Goal: Information Seeking & Learning: Learn about a topic

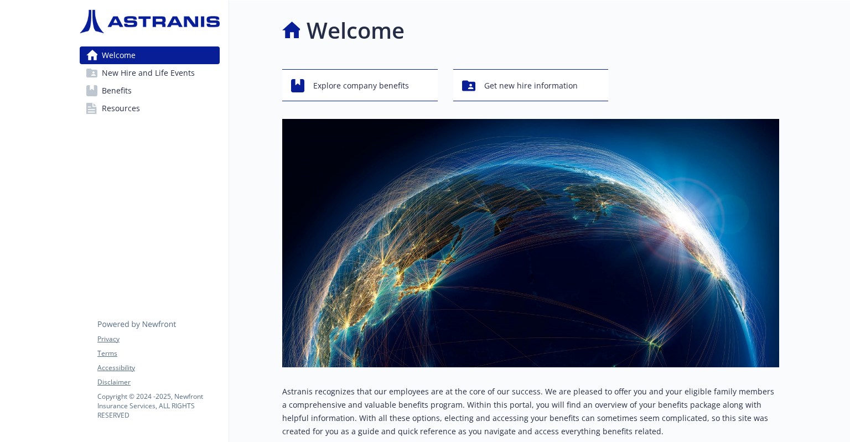
click at [181, 77] on span "New Hire and Life Events" at bounding box center [148, 73] width 93 height 18
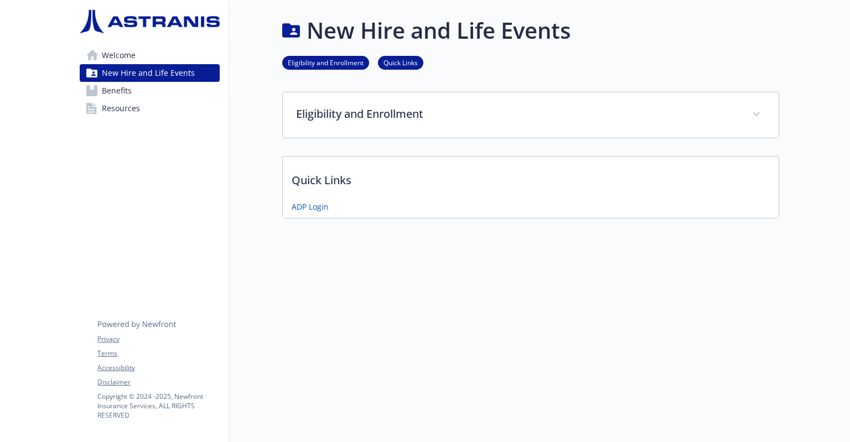
click at [156, 95] on link "Benefits" at bounding box center [150, 91] width 140 height 18
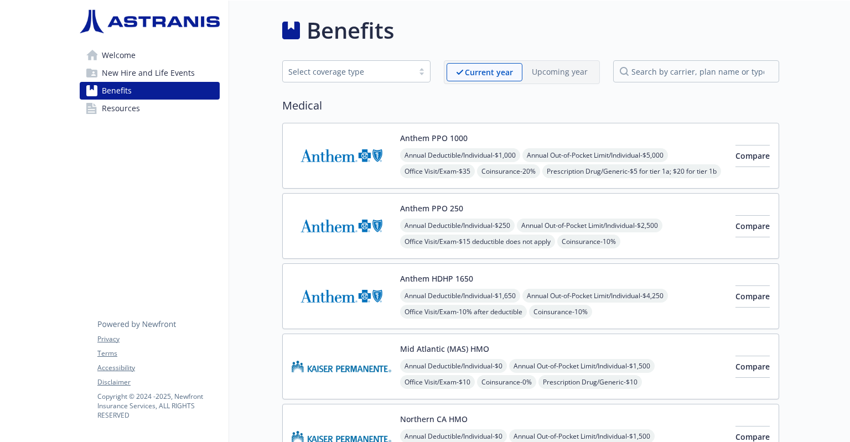
click at [136, 50] on link "Welcome" at bounding box center [150, 55] width 140 height 18
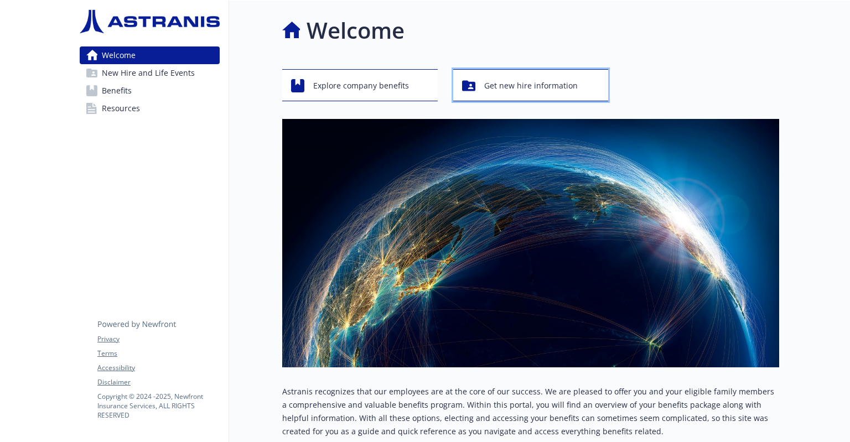
click at [509, 80] on span "Get new hire information" at bounding box center [531, 85] width 94 height 21
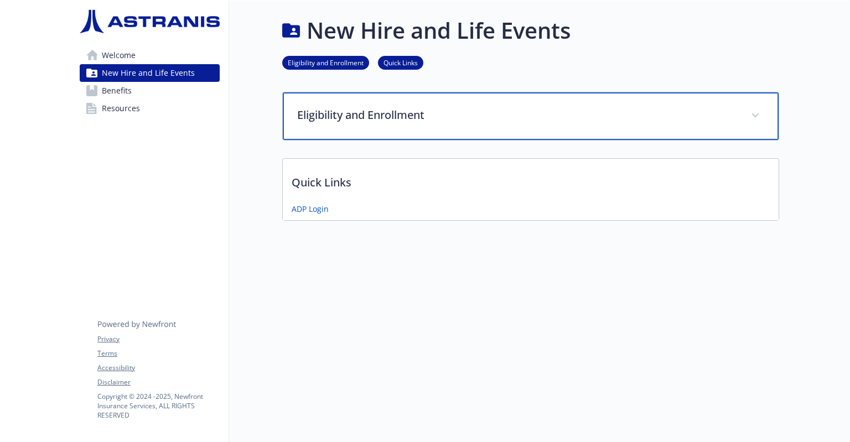
click at [390, 120] on p "Eligibility and Enrollment" at bounding box center [517, 115] width 441 height 17
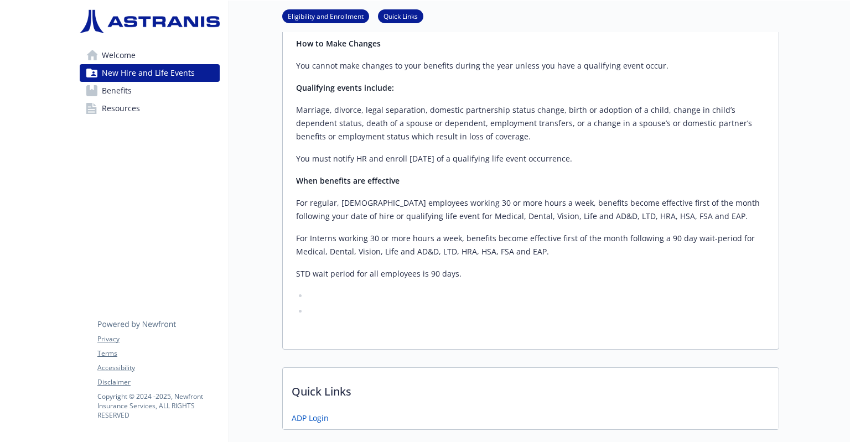
scroll to position [390, 0]
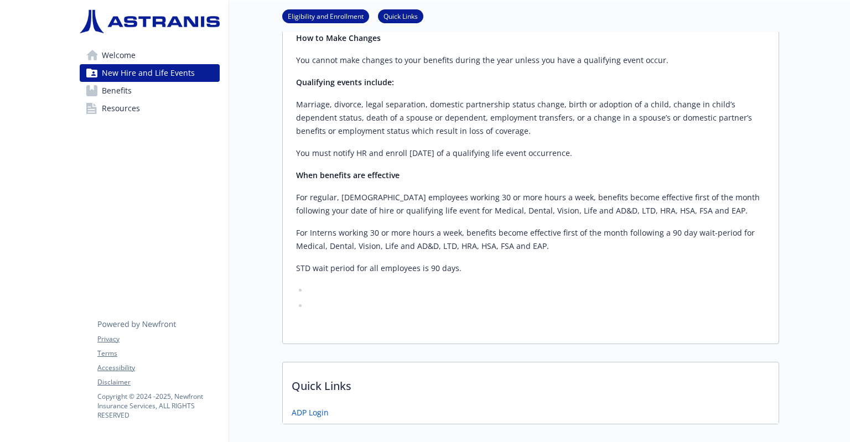
click at [392, 363] on p "Quick Links" at bounding box center [531, 383] width 496 height 41
click at [168, 81] on span "New Hire and Life Events" at bounding box center [148, 73] width 93 height 18
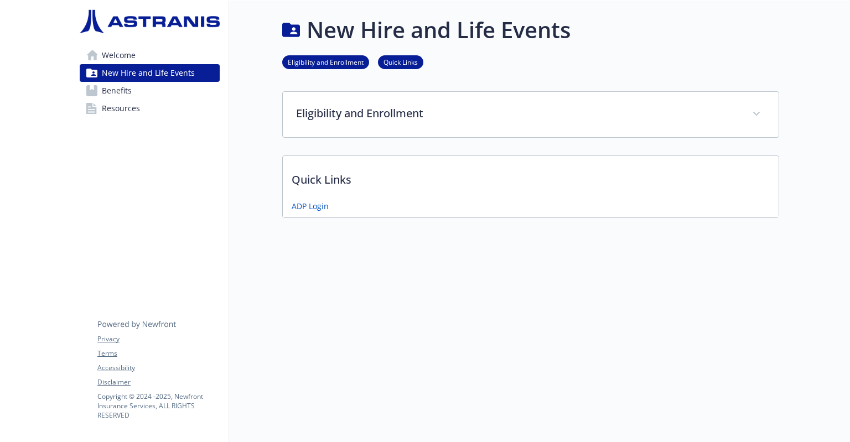
click at [165, 88] on link "Benefits" at bounding box center [150, 91] width 140 height 18
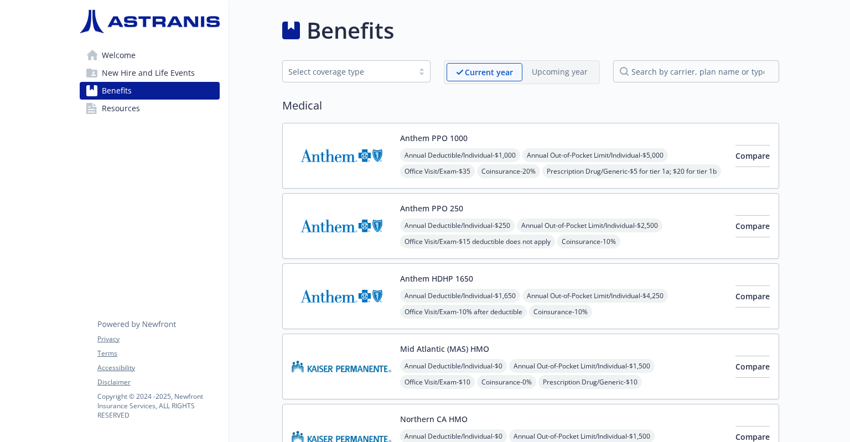
click at [156, 54] on link "Welcome" at bounding box center [150, 55] width 140 height 18
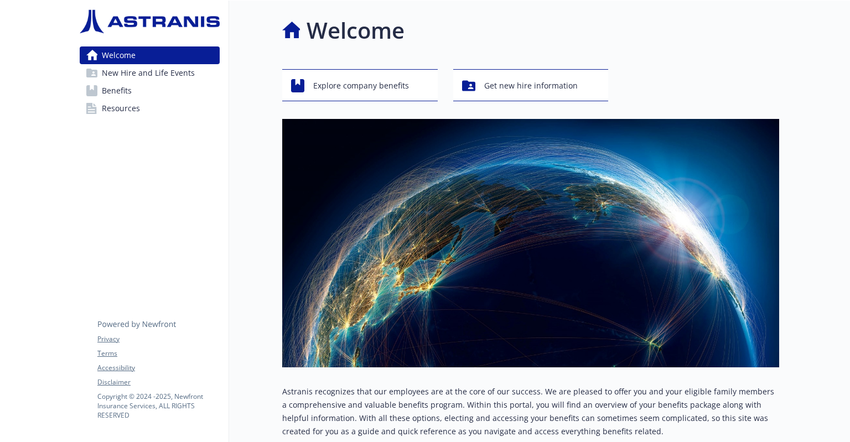
click at [674, 66] on div "Welcome Explore company benefits Get new hire information Astranis recognizes t…" at bounding box center [530, 249] width 497 height 470
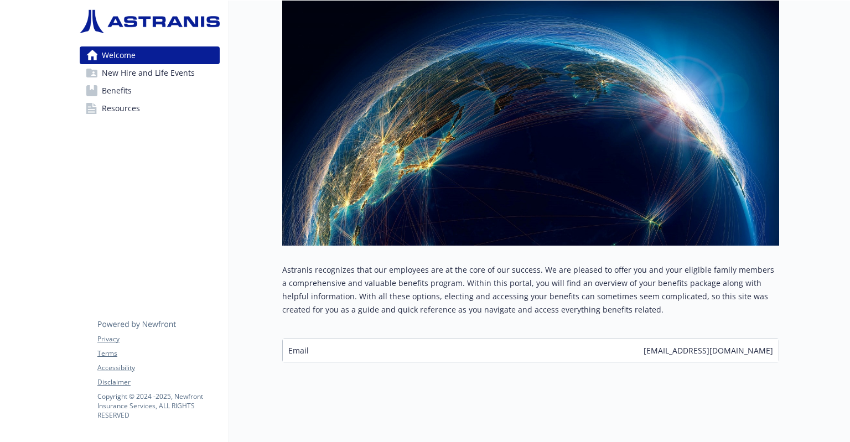
click at [162, 75] on span "New Hire and Life Events" at bounding box center [148, 73] width 93 height 18
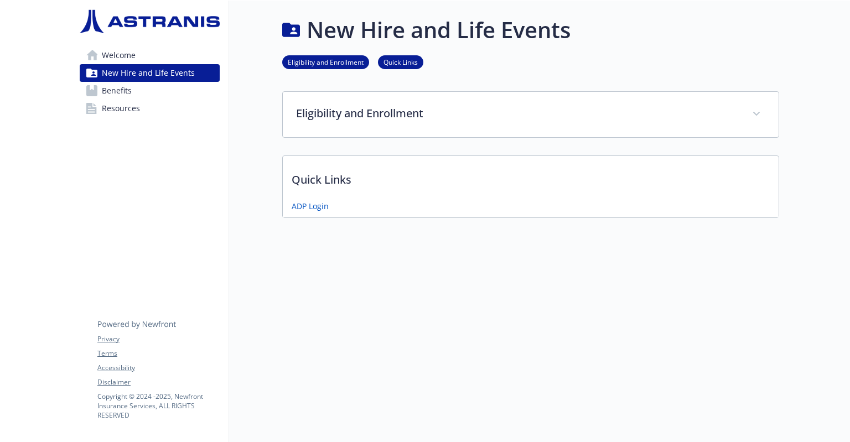
click at [177, 90] on link "Benefits" at bounding box center [150, 91] width 140 height 18
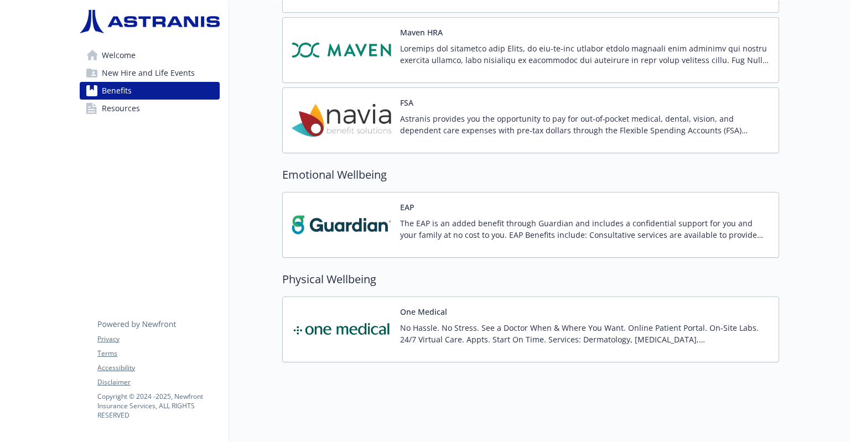
scroll to position [705, 0]
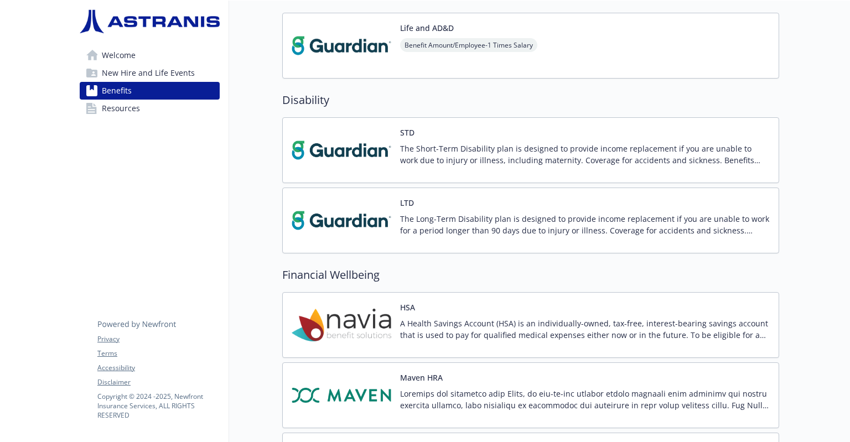
click at [157, 110] on link "Resources" at bounding box center [150, 109] width 140 height 18
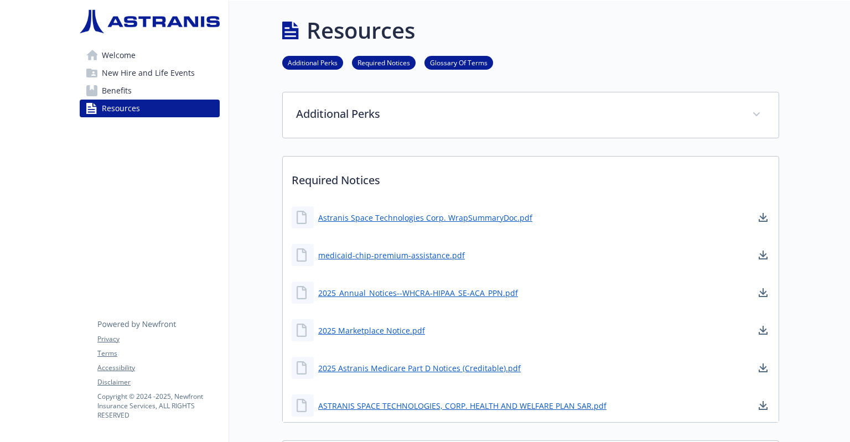
click at [156, 92] on link "Benefits" at bounding box center [150, 91] width 140 height 18
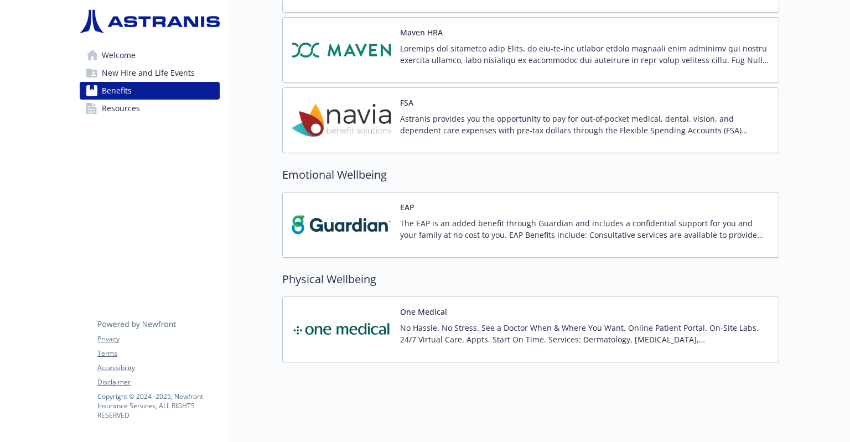
scroll to position [1054, 2]
click at [175, 114] on link "Resources" at bounding box center [150, 109] width 140 height 18
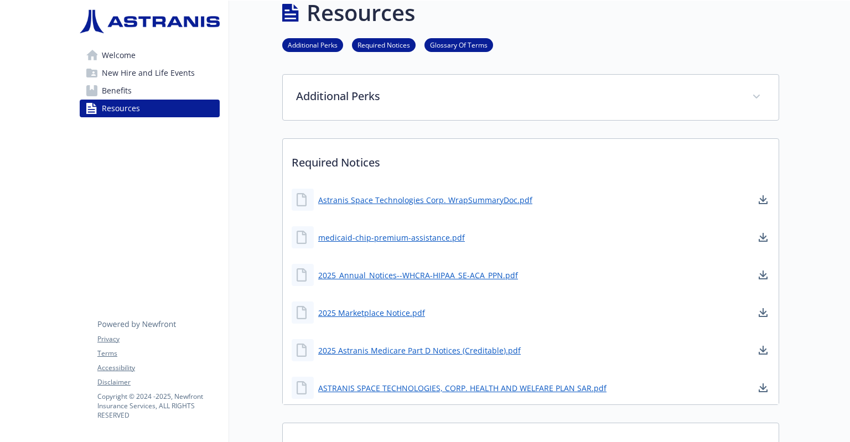
scroll to position [0, 2]
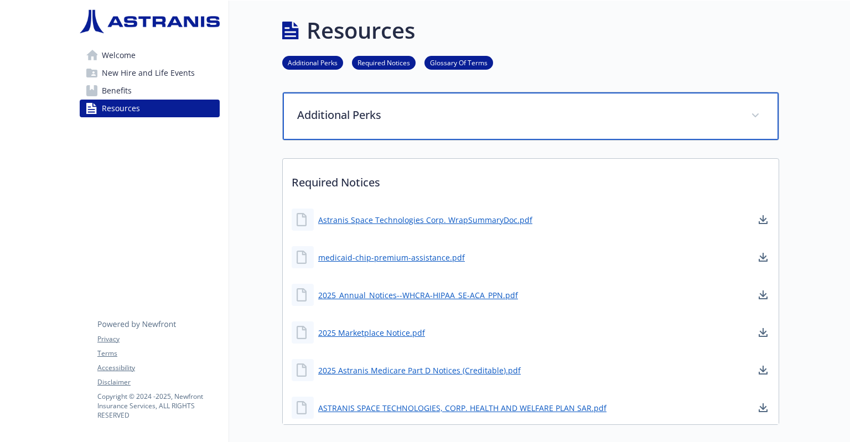
click at [413, 122] on p "Additional Perks" at bounding box center [517, 115] width 441 height 17
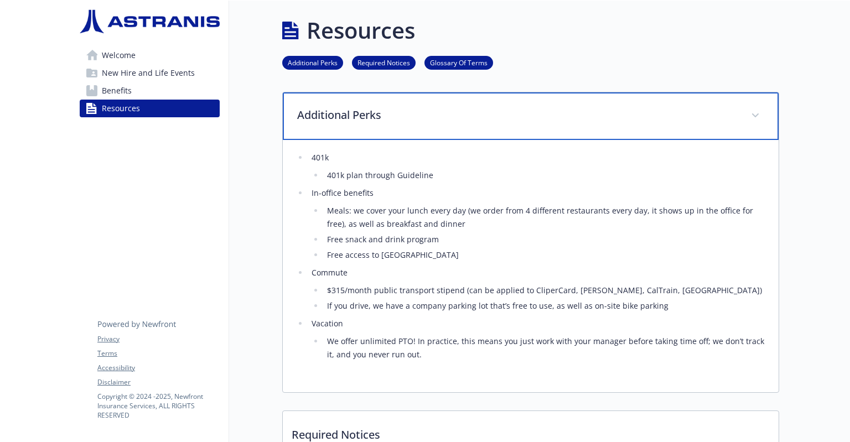
click at [413, 122] on p "Additional Perks" at bounding box center [517, 115] width 441 height 17
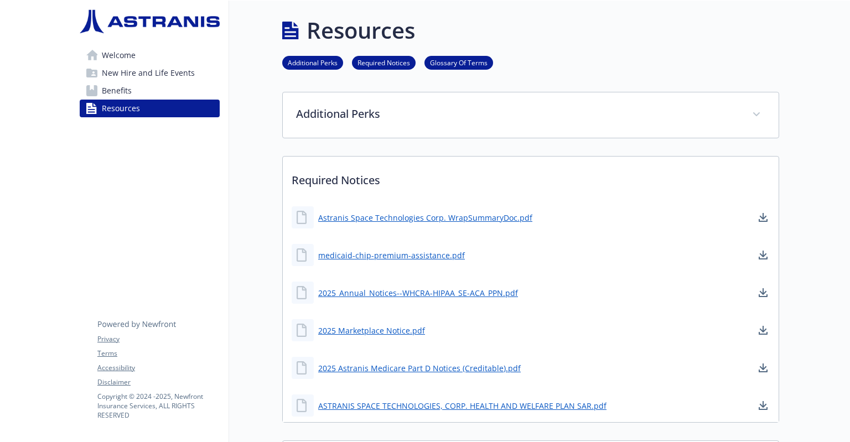
click at [178, 75] on span "New Hire and Life Events" at bounding box center [148, 73] width 93 height 18
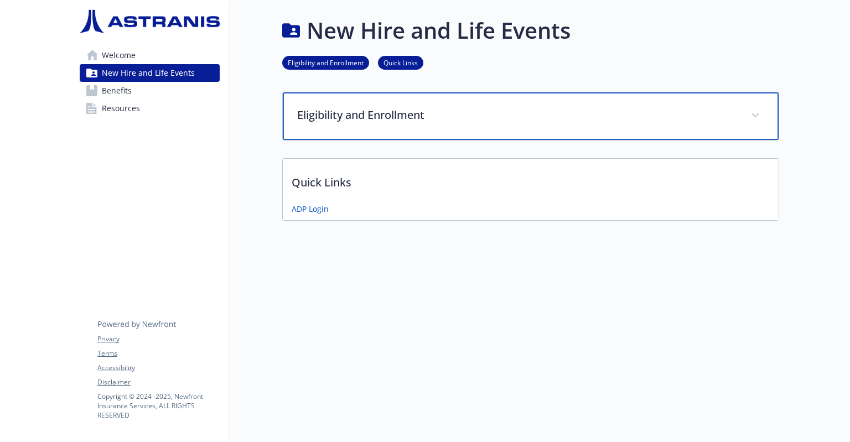
click at [451, 116] on p "Eligibility and Enrollment" at bounding box center [517, 115] width 441 height 17
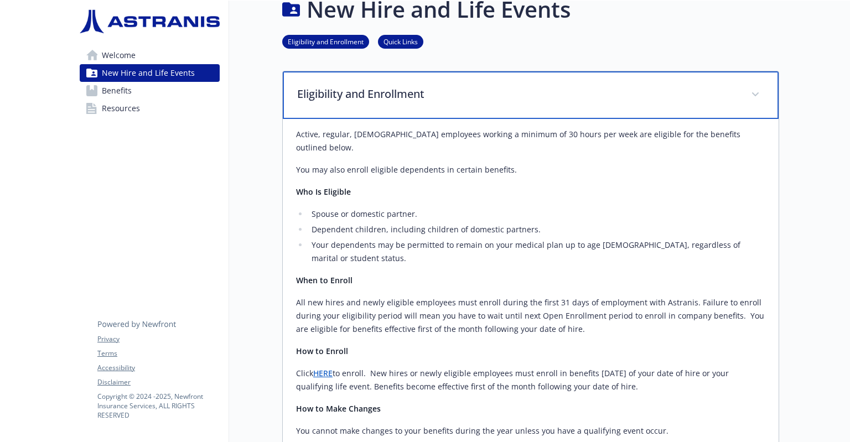
scroll to position [7, 2]
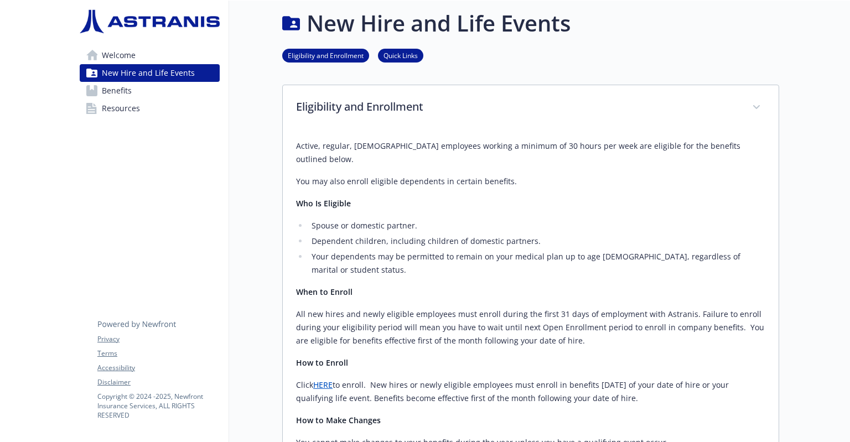
click at [162, 100] on link "Resources" at bounding box center [150, 109] width 140 height 18
click at [167, 89] on link "Benefits" at bounding box center [150, 91] width 140 height 18
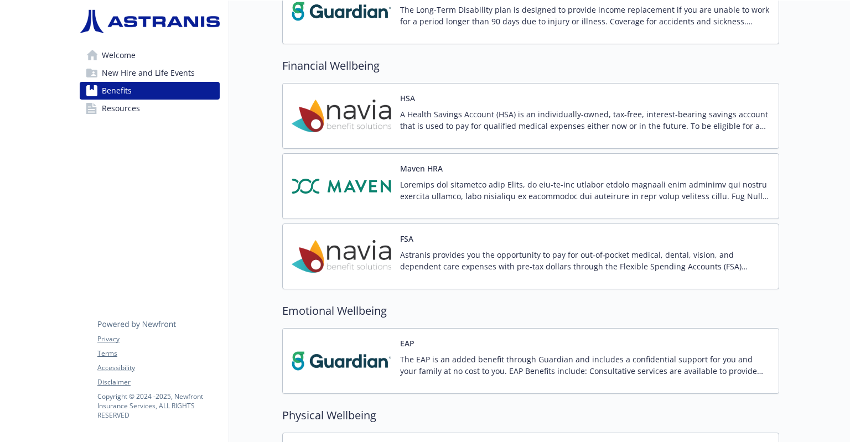
scroll to position [913, 2]
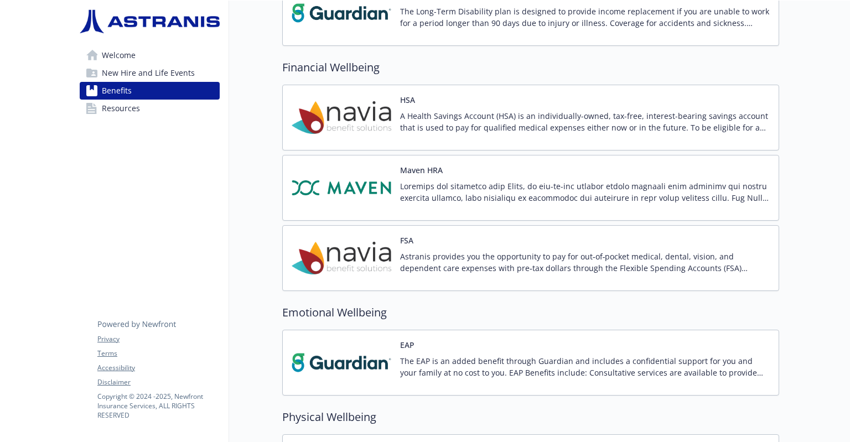
click at [122, 111] on span "Resources" at bounding box center [121, 109] width 38 height 18
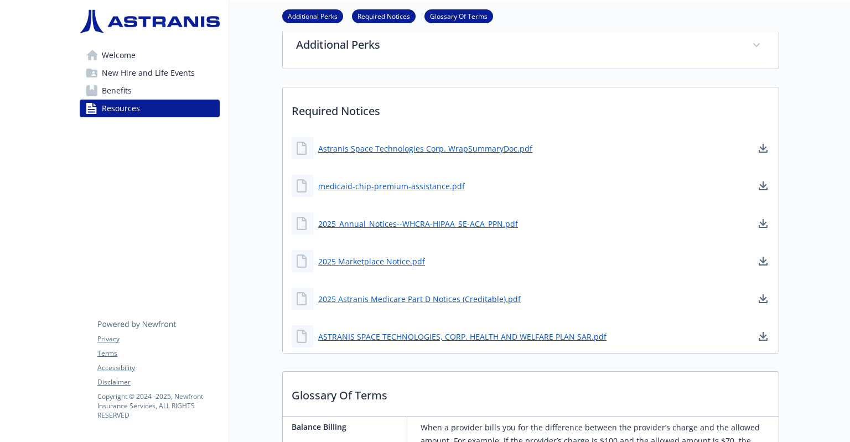
scroll to position [0, 8]
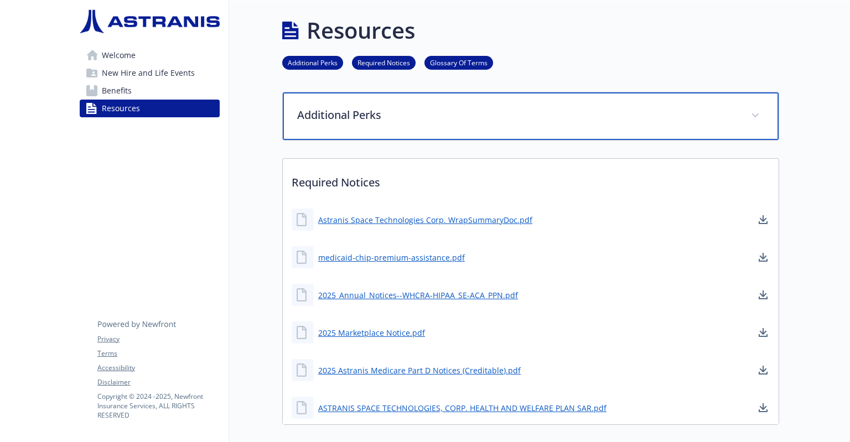
click at [319, 118] on p "Additional Perks" at bounding box center [517, 115] width 441 height 17
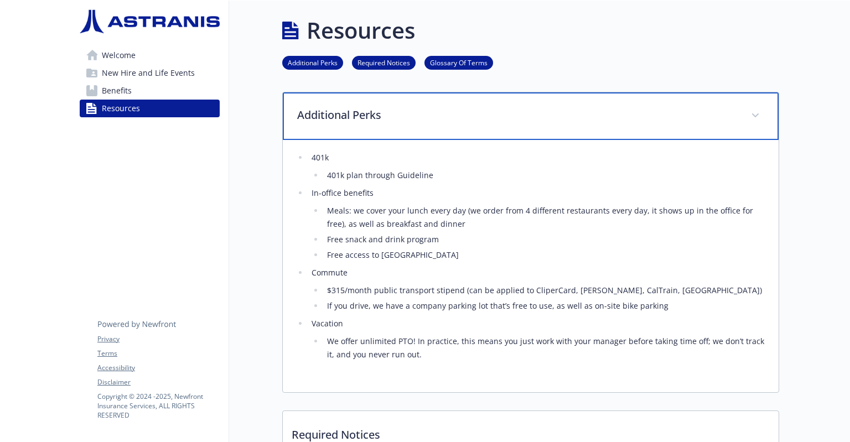
scroll to position [68, 8]
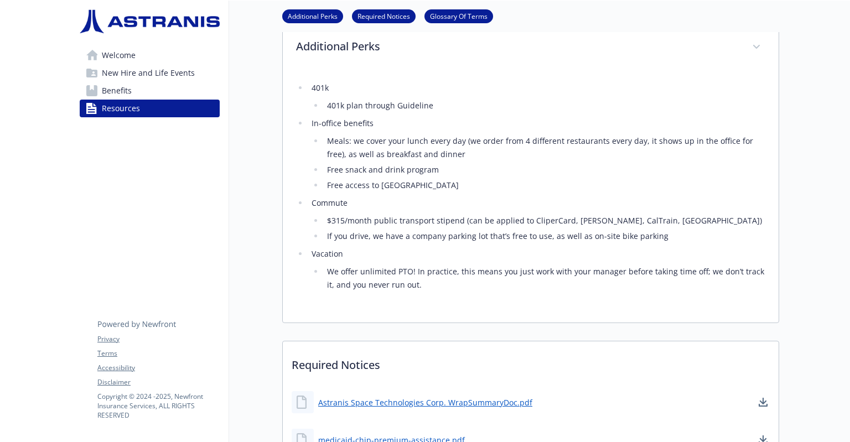
click at [334, 222] on li "$315/month public transport stipend (can be applied to CliperCard, [PERSON_NAME…" at bounding box center [545, 220] width 442 height 13
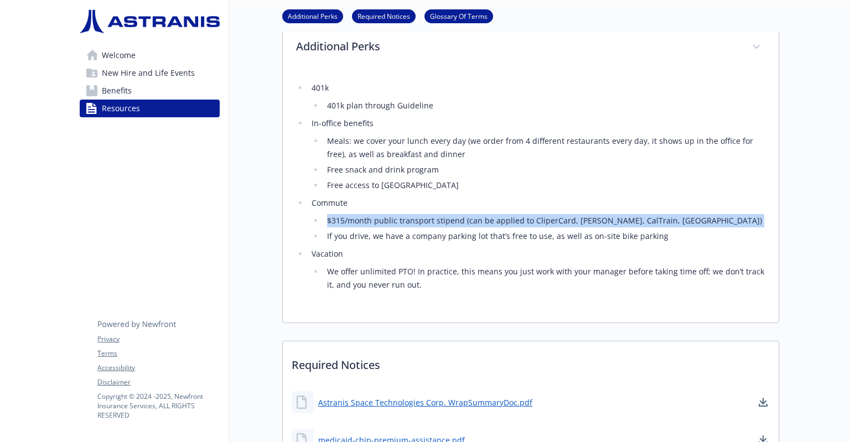
click at [334, 222] on li "$315/month public transport stipend (can be applied to CliperCard, [PERSON_NAME…" at bounding box center [545, 220] width 442 height 13
click at [510, 219] on li "$315/month public transport stipend (can be applied to CliperCard, [PERSON_NAME…" at bounding box center [545, 220] width 442 height 13
